Goal: Find specific page/section: Find specific page/section

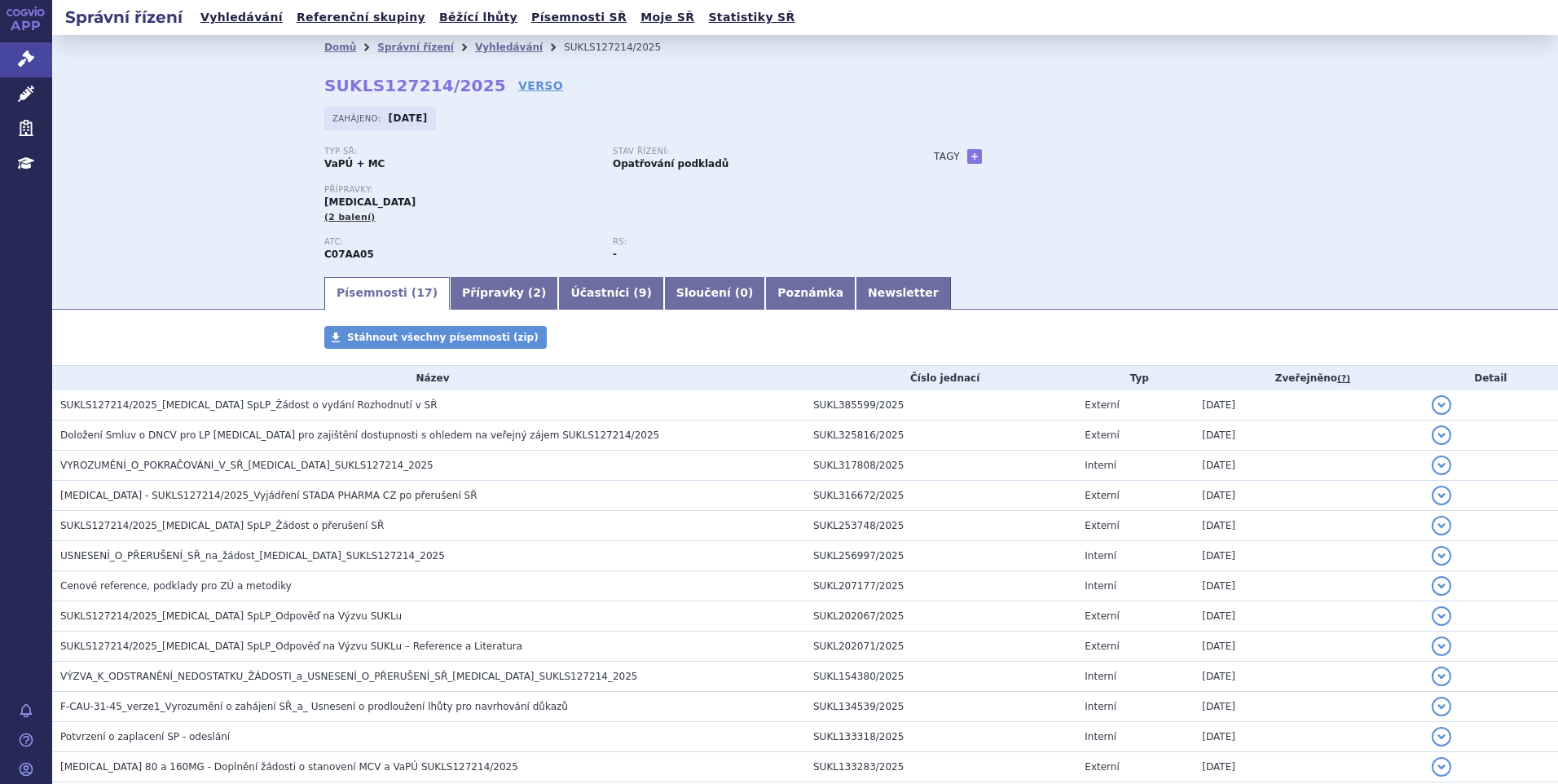
click at [200, 159] on div "Domů Správní řízení Vyhledávání SUKLS127214/2025 SUKLS127214/2025 VERSO Zahájen…" at bounding box center [805, 154] width 1506 height 239
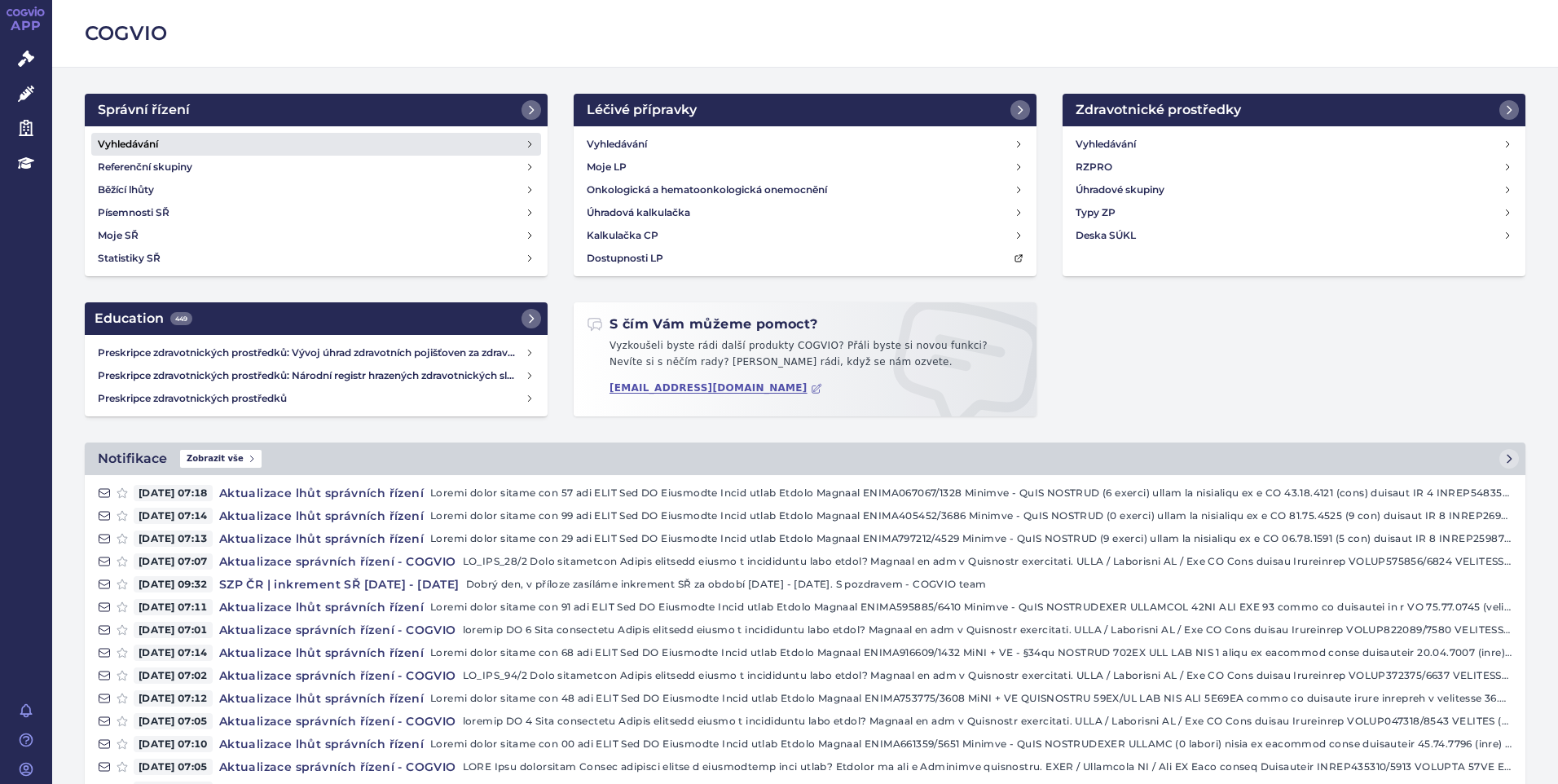
click at [145, 144] on h4 "Vyhledávání" at bounding box center [128, 144] width 60 height 17
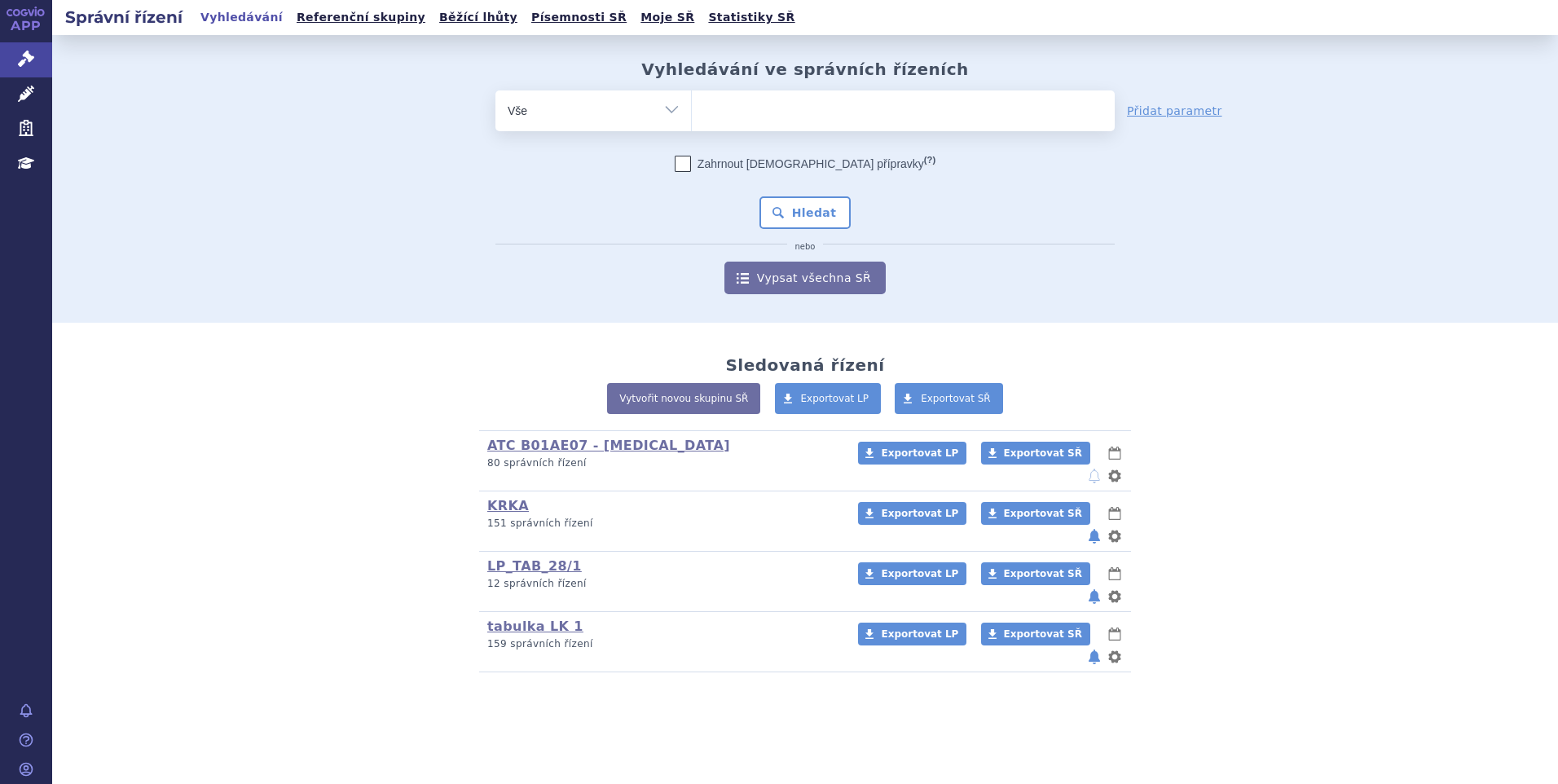
click at [238, 328] on div "Sledovaná řízení Vytvořit novou skupinu SŘ Exportovat LP Exportovat SŘ ATC B01A…" at bounding box center [805, 514] width 1506 height 382
